Goal: Information Seeking & Learning: Check status

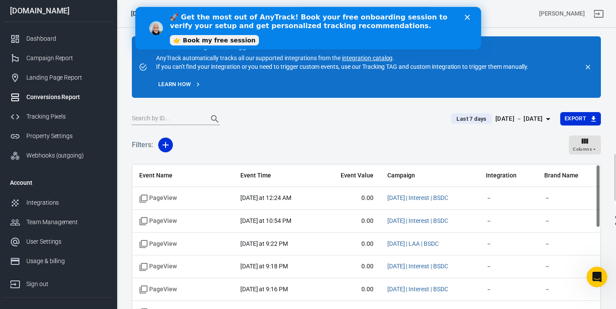
click at [466, 21] on div "🚀 Get the most out of AnyTrack! Book your free onboarding session to verify you…" at bounding box center [317, 27] width 297 height 35
click at [467, 17] on polygon "Close" at bounding box center [466, 17] width 5 height 5
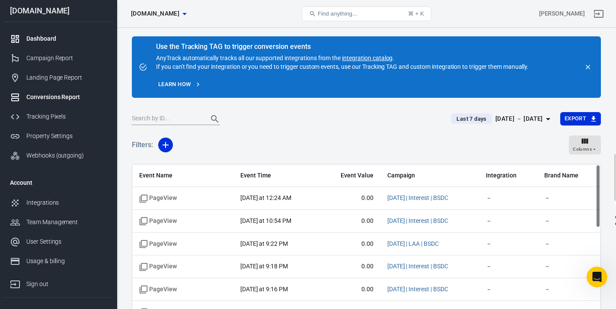
click at [53, 40] on div "Dashboard" at bounding box center [66, 38] width 80 height 9
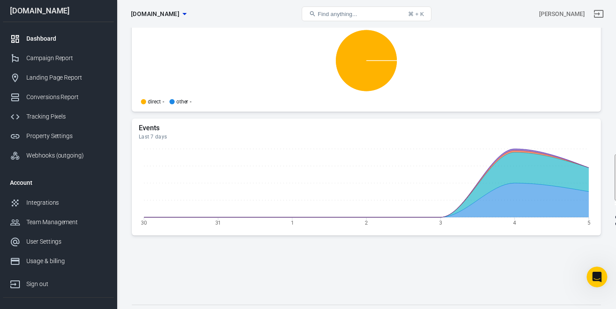
scroll to position [927, 0]
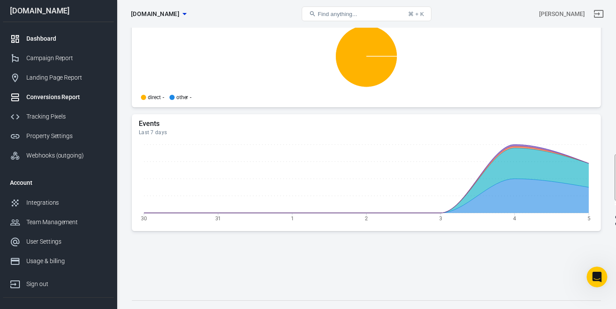
click at [54, 99] on div "Conversions Report" at bounding box center [66, 96] width 80 height 9
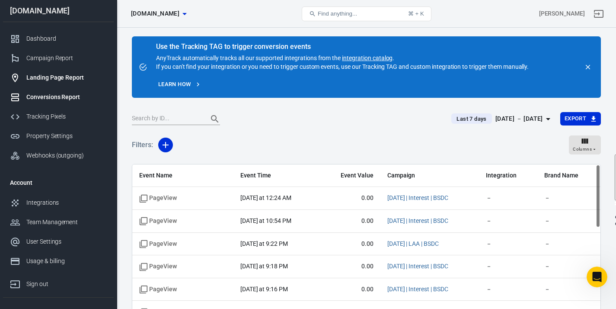
click at [68, 73] on div "Landing Page Report" at bounding box center [66, 77] width 80 height 9
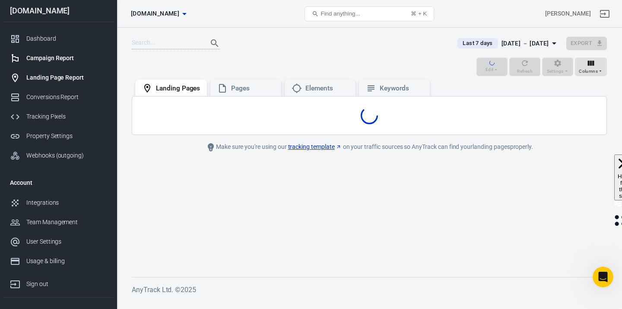
click at [62, 54] on div "Campaign Report" at bounding box center [66, 58] width 80 height 9
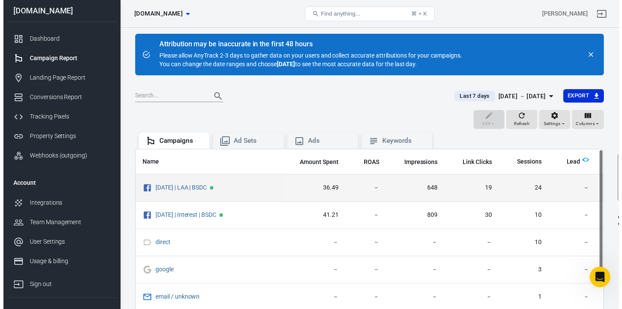
scroll to position [3, 0]
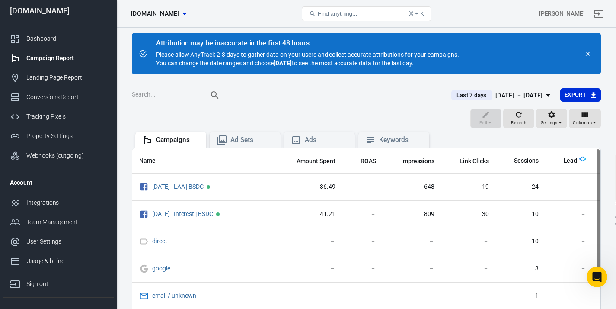
click at [511, 97] on div "[DATE] － [DATE]" at bounding box center [519, 95] width 48 height 11
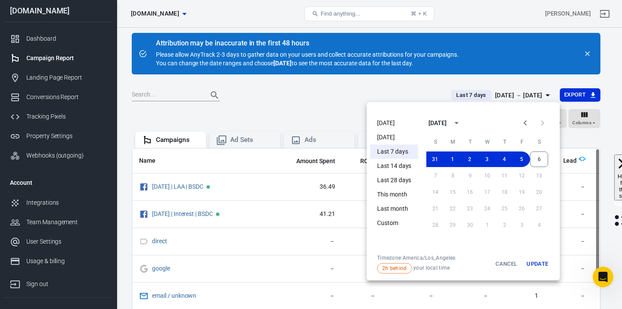
click at [398, 136] on li "[DATE]" at bounding box center [394, 137] width 48 height 14
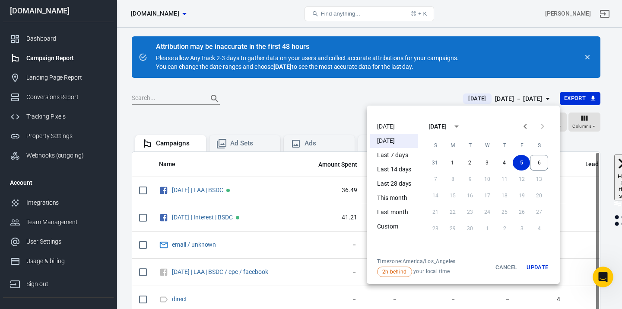
click at [553, 80] on div at bounding box center [311, 154] width 622 height 309
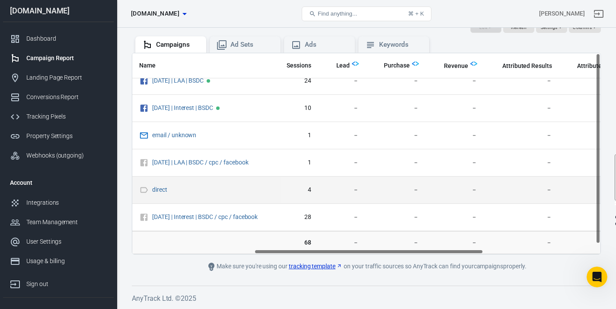
scroll to position [0, 249]
